Goal: Information Seeking & Learning: Learn about a topic

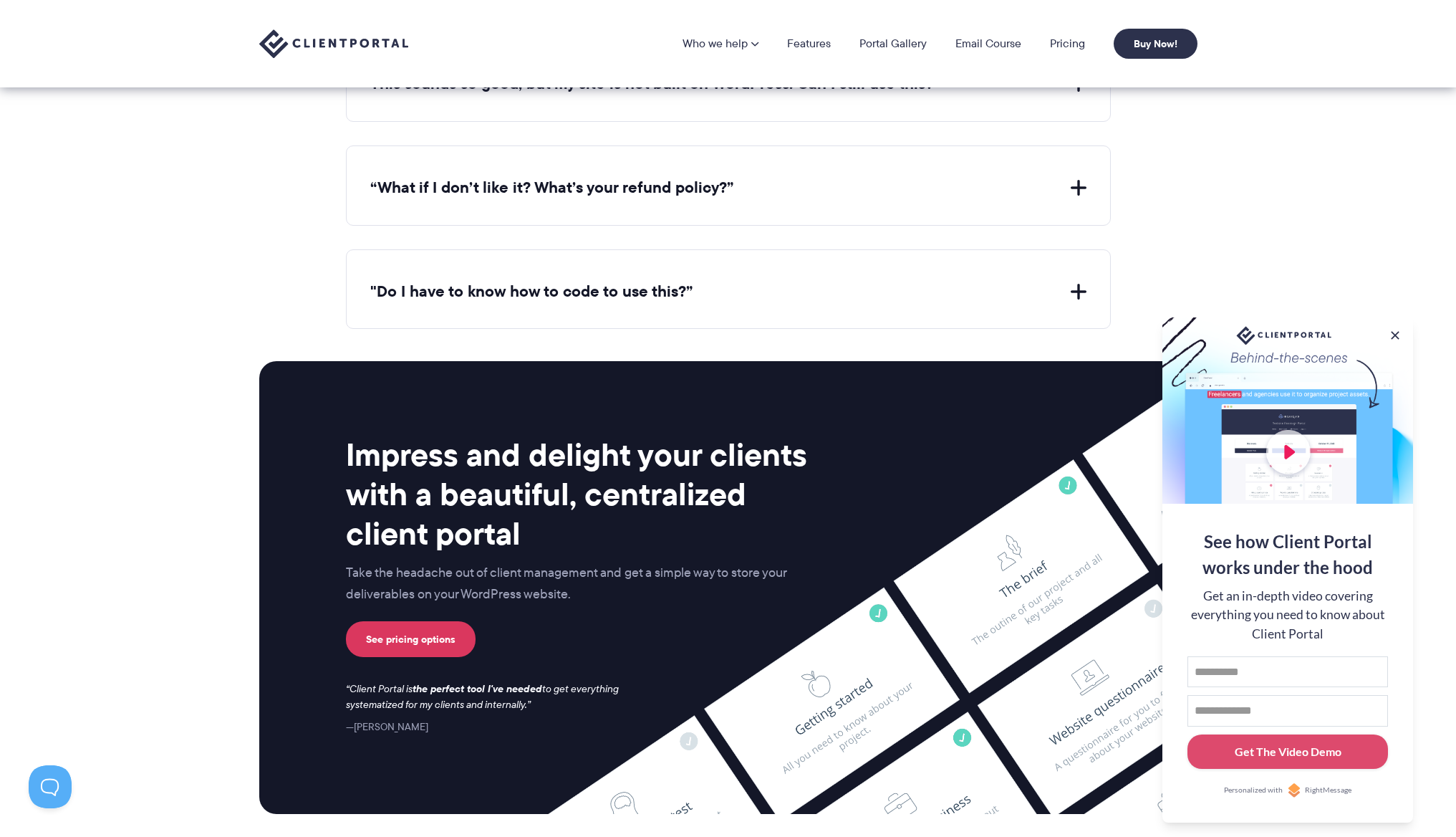
scroll to position [5132, 0]
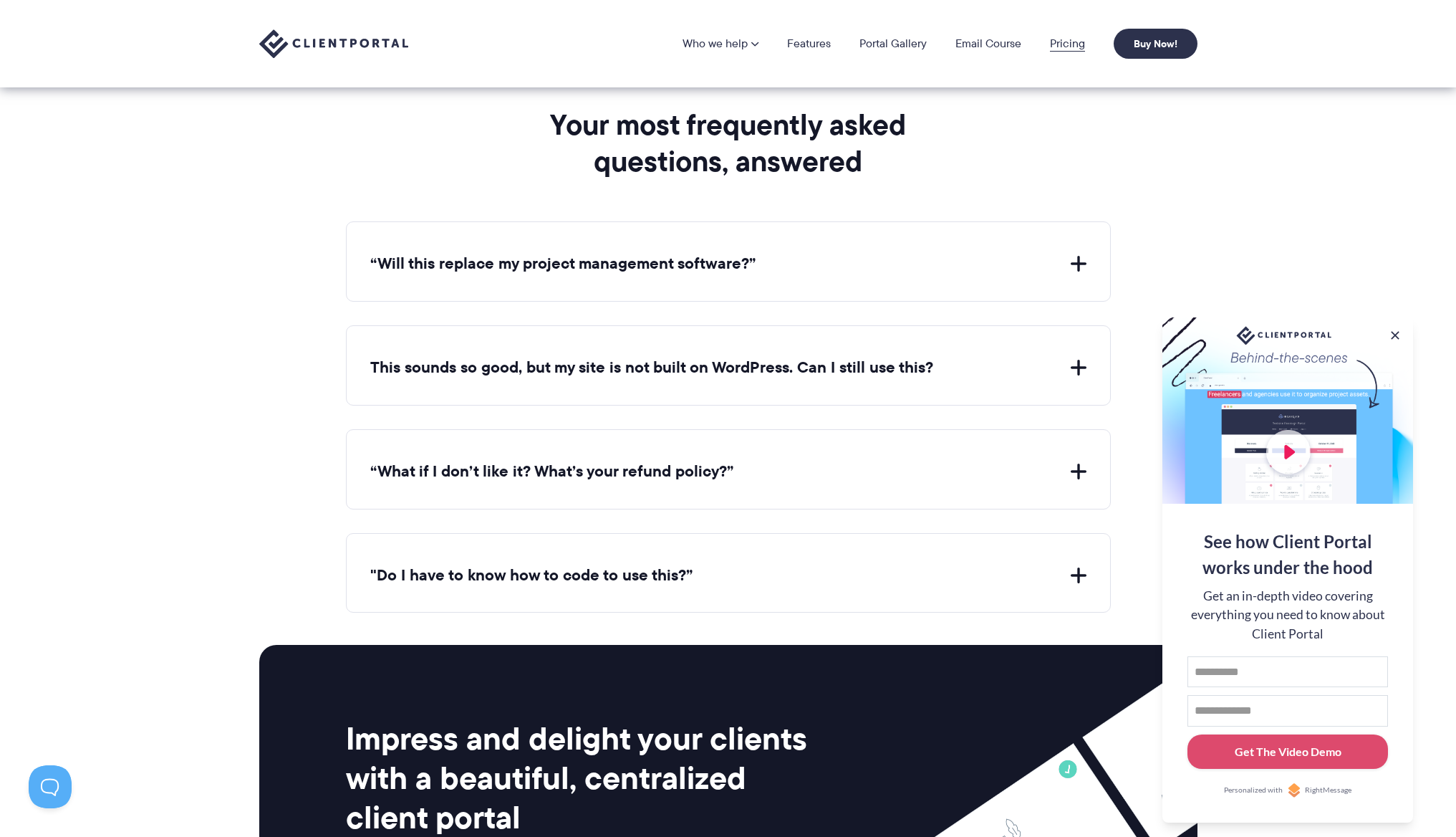
click at [1053, 47] on link "Pricing" at bounding box center [1067, 44] width 35 height 11
